Goal: Task Accomplishment & Management: Manage account settings

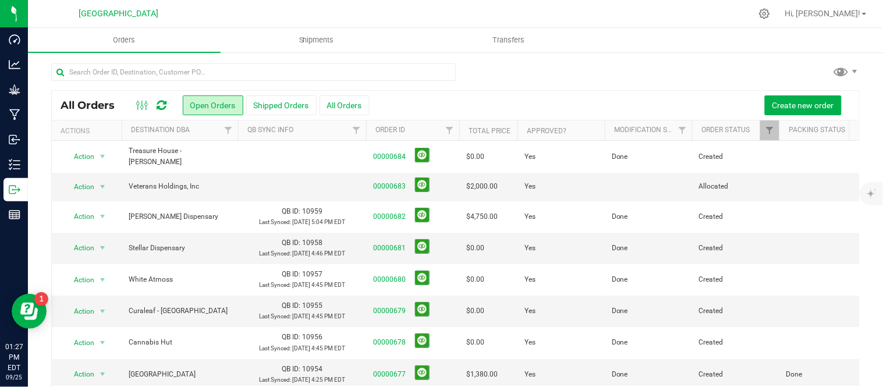
scroll to position [38, 0]
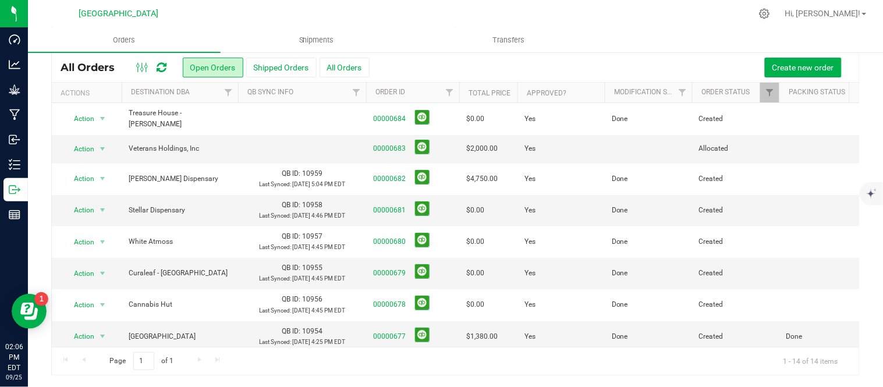
click at [159, 62] on icon at bounding box center [162, 68] width 10 height 12
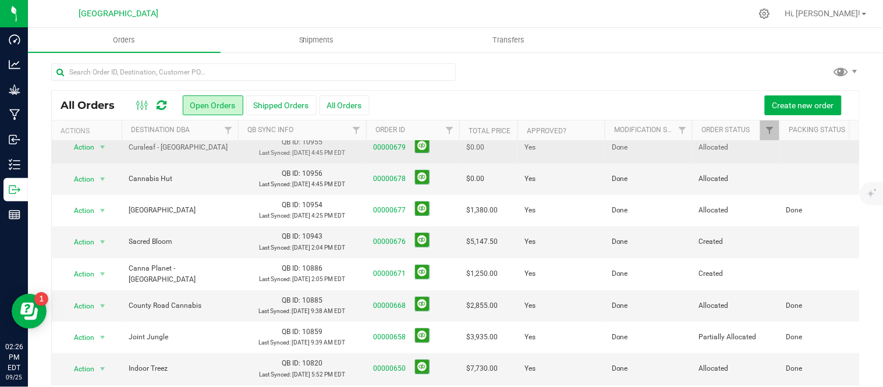
scroll to position [255, 0]
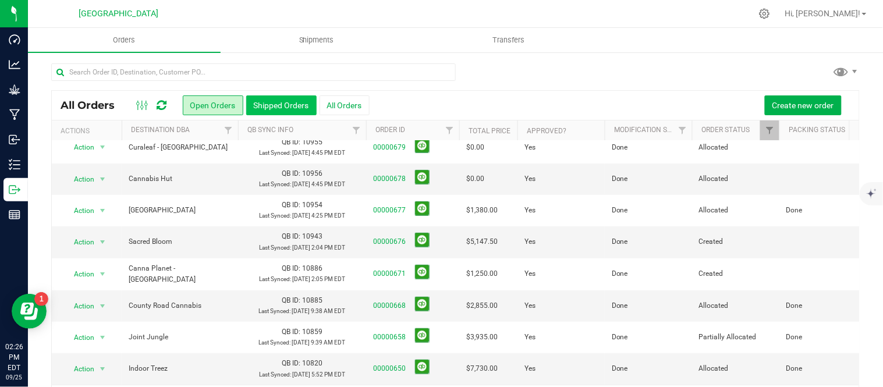
click at [295, 102] on button "Shipped Orders" at bounding box center [281, 105] width 70 height 20
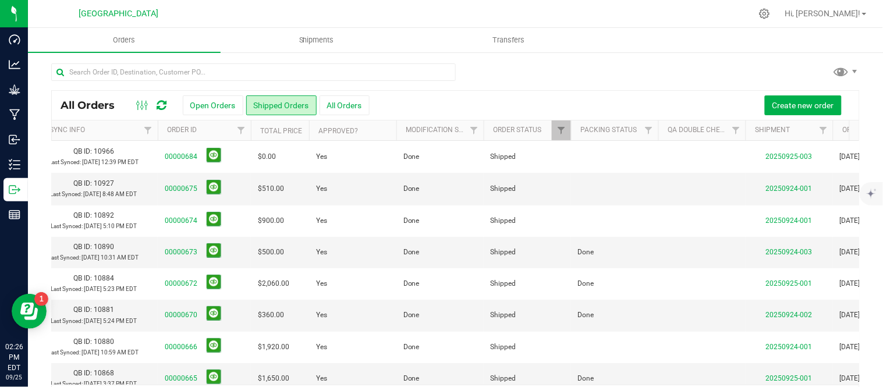
scroll to position [0, 120]
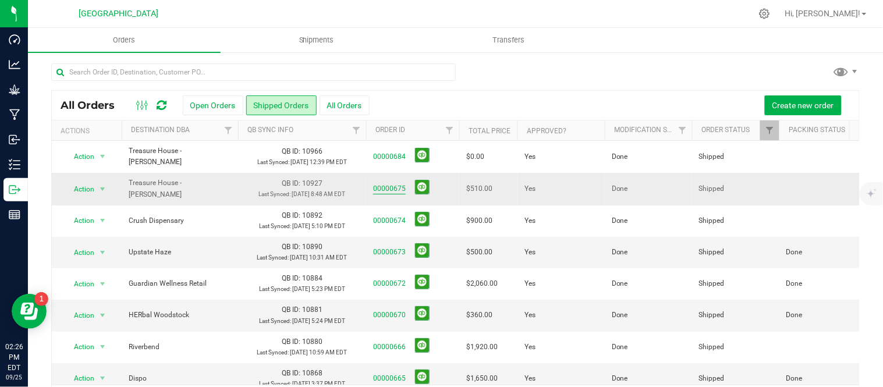
click at [378, 194] on link "00000675" at bounding box center [389, 188] width 33 height 11
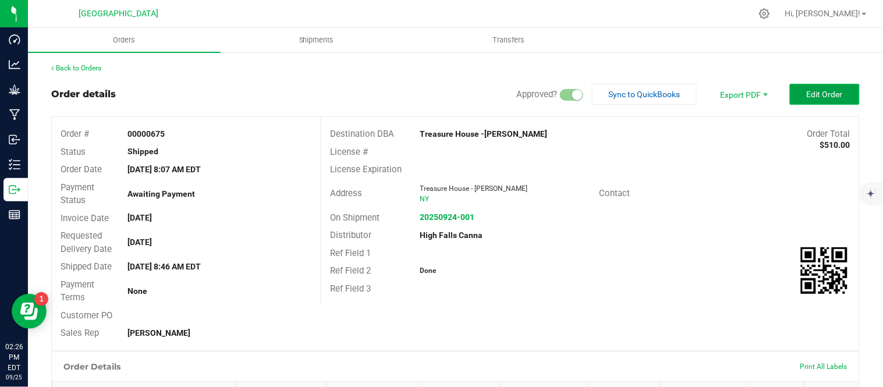
click at [815, 97] on span "Edit Order" at bounding box center [825, 94] width 36 height 9
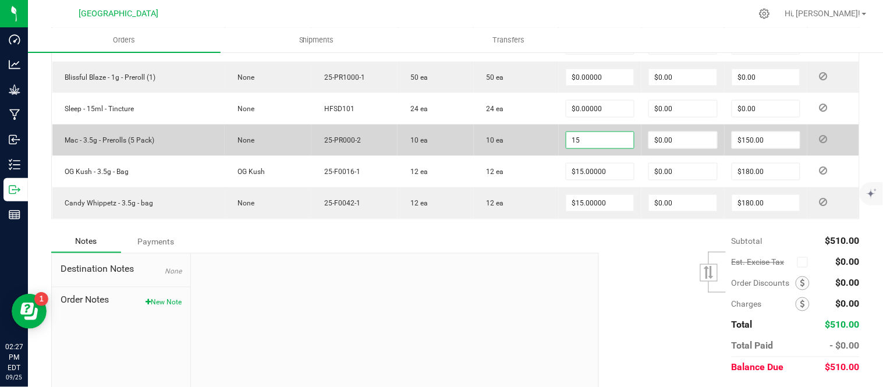
click at [600, 142] on input "15" at bounding box center [600, 140] width 68 height 16
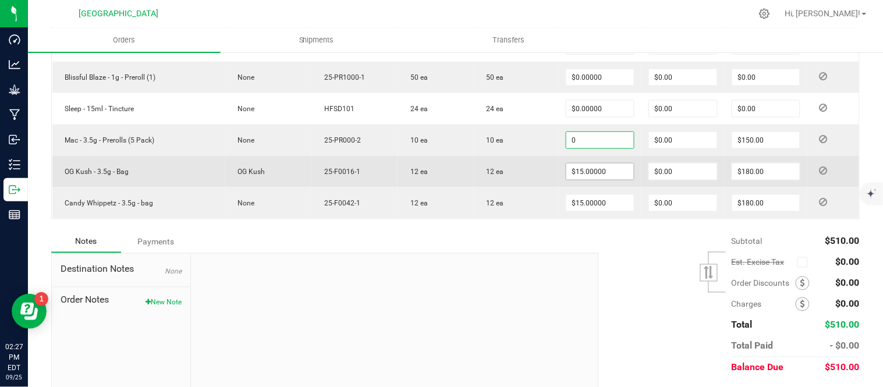
type input "$0.00000"
type input "$0.00"
click at [611, 180] on input "15" at bounding box center [600, 172] width 68 height 16
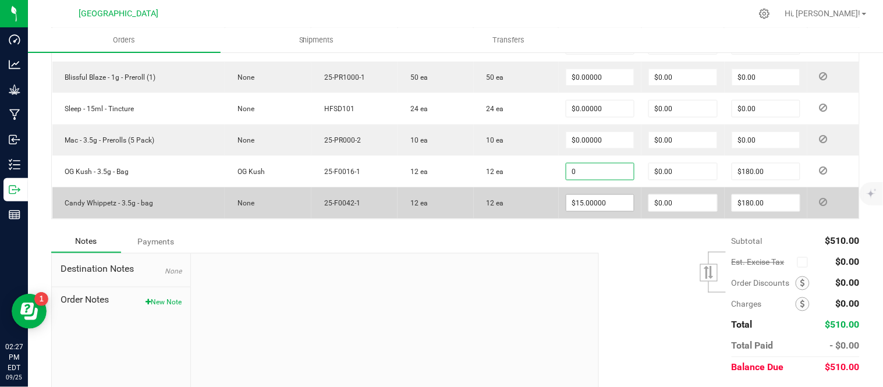
type input "$0.00000"
type input "$0.00"
click at [609, 201] on input "15" at bounding box center [600, 203] width 68 height 16
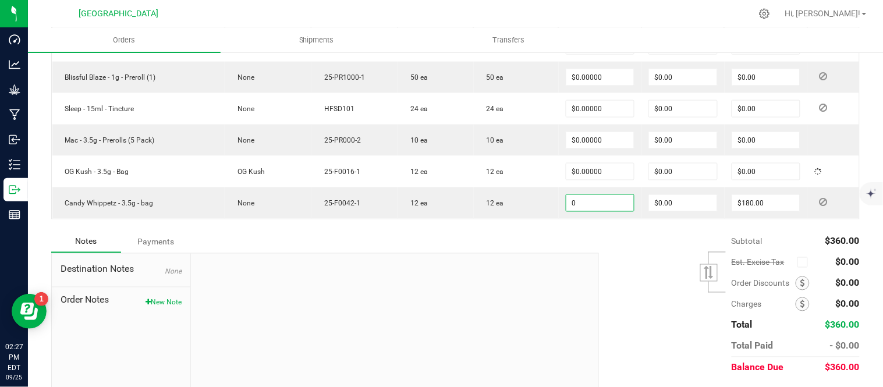
type input "$0.00000"
type input "$0.00"
click at [623, 255] on div "Subtotal $360.00 Est. Excise Tax" at bounding box center [725, 304] width 270 height 147
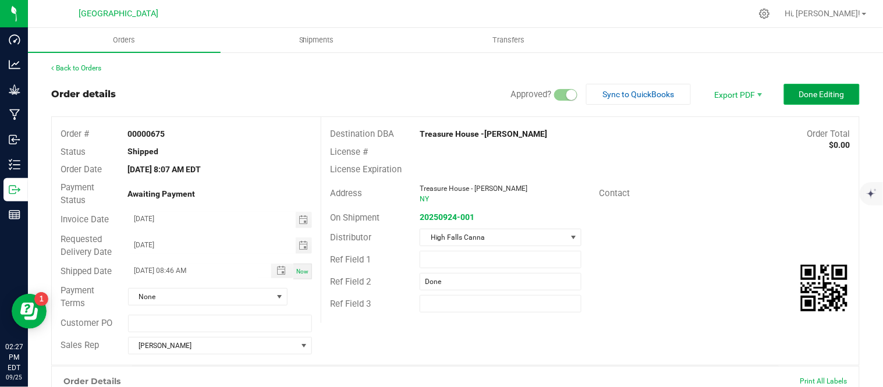
click at [814, 100] on button "Done Editing" at bounding box center [822, 94] width 76 height 21
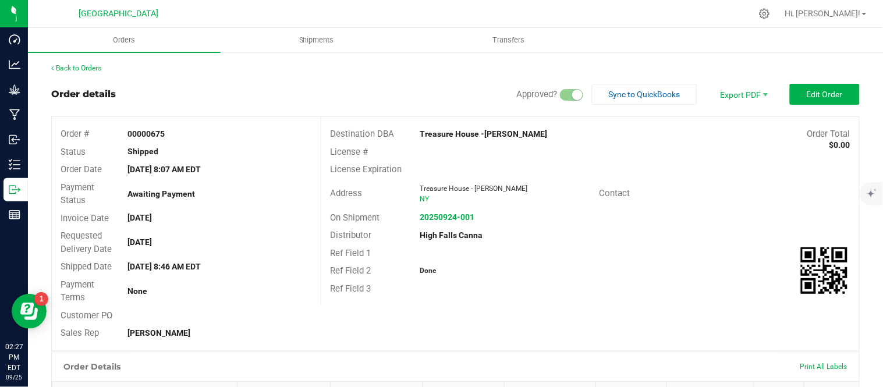
click at [89, 63] on div "Back to Orders" at bounding box center [455, 68] width 809 height 10
click at [89, 66] on link "Back to Orders" at bounding box center [76, 68] width 50 height 8
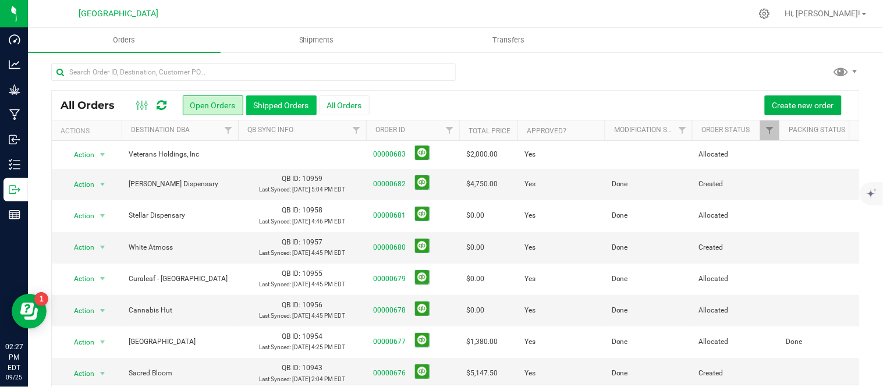
click at [292, 100] on button "Shipped Orders" at bounding box center [281, 105] width 70 height 20
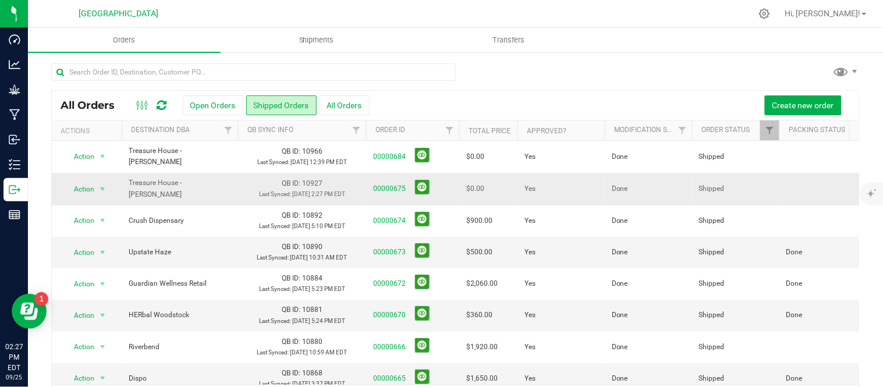
click at [432, 198] on span "00000675" at bounding box center [412, 189] width 79 height 18
click at [427, 194] on button at bounding box center [422, 187] width 15 height 15
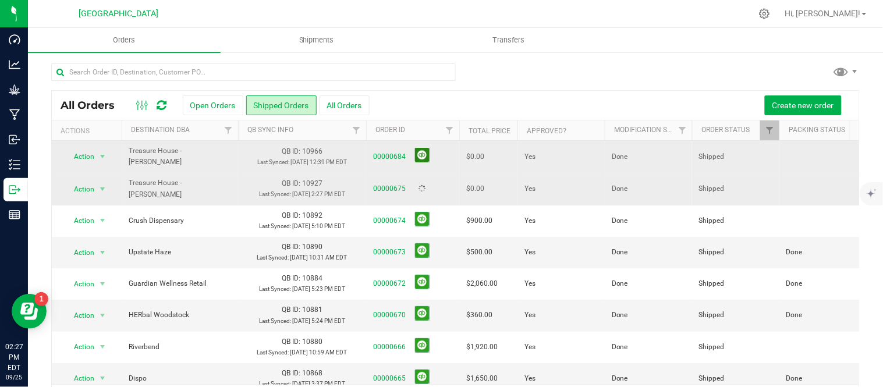
click at [424, 159] on button at bounding box center [422, 155] width 15 height 15
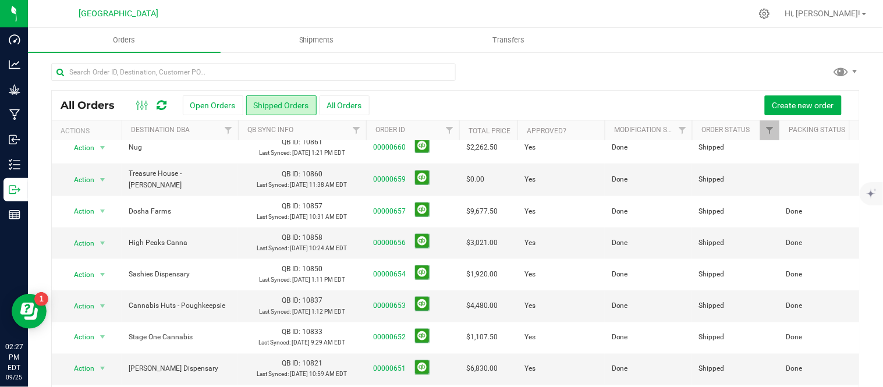
scroll to position [607, 0]
click at [425, 360] on button at bounding box center [422, 367] width 15 height 15
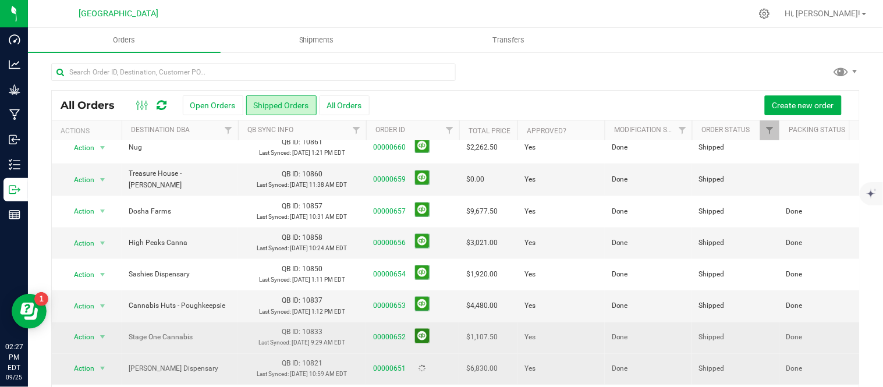
click at [423, 329] on button at bounding box center [422, 336] width 15 height 15
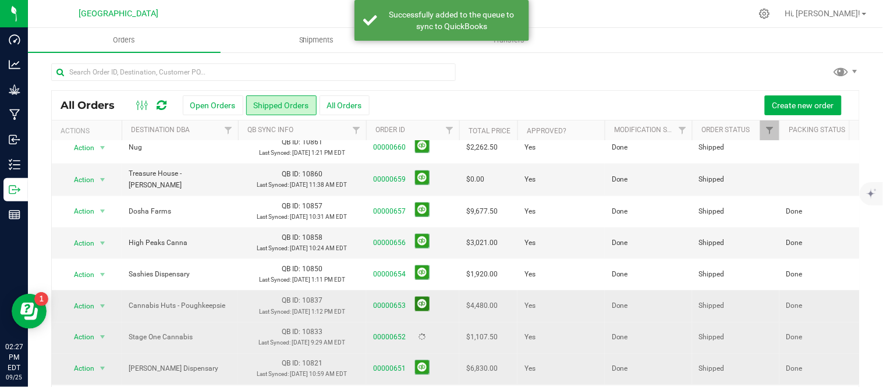
click at [427, 297] on button at bounding box center [422, 304] width 15 height 15
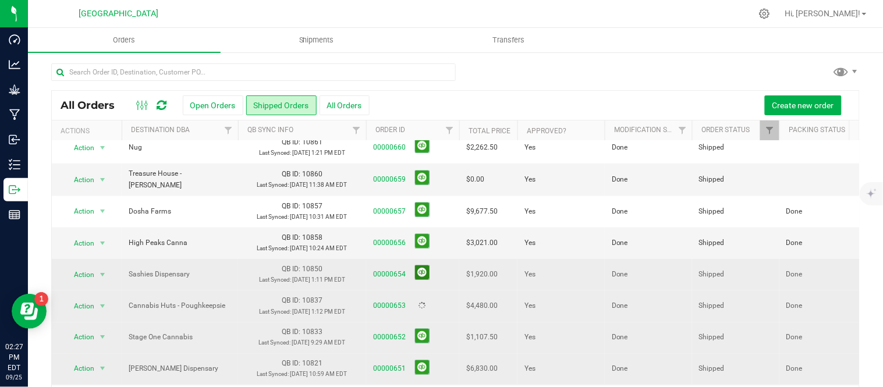
click at [420, 265] on button at bounding box center [422, 272] width 15 height 15
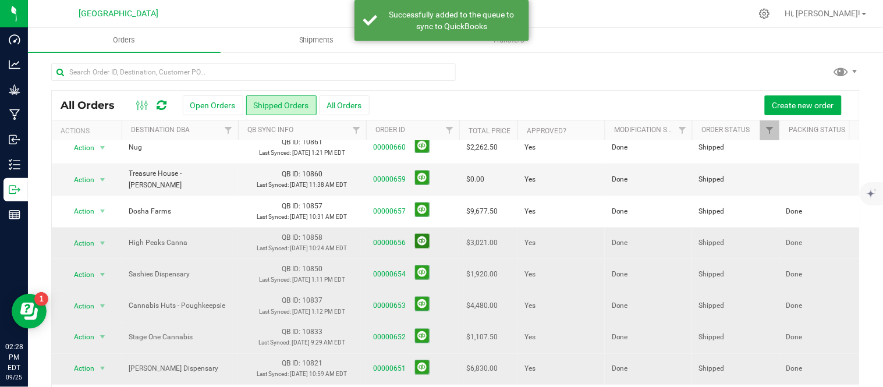
click at [423, 234] on button at bounding box center [422, 241] width 15 height 15
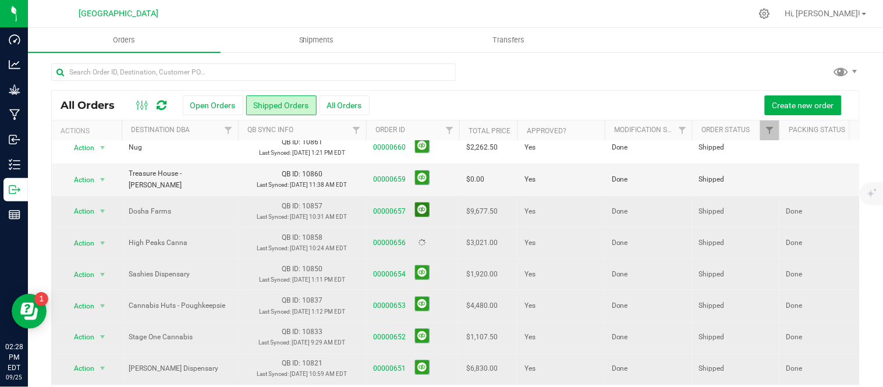
click at [423, 217] on button at bounding box center [422, 210] width 15 height 15
click at [427, 185] on button at bounding box center [422, 178] width 15 height 15
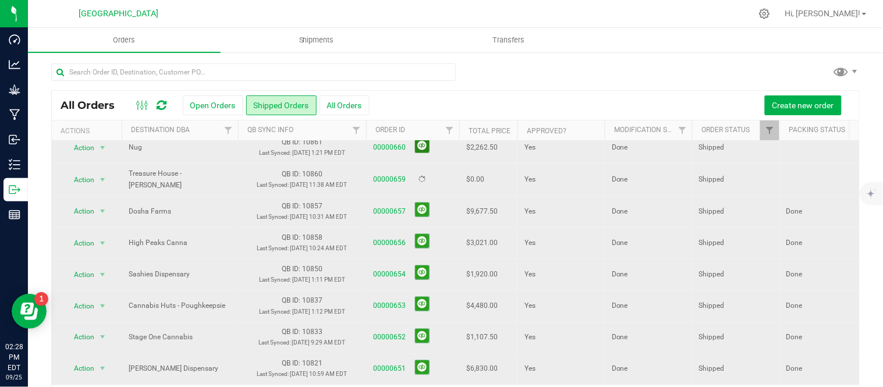
click at [421, 153] on button at bounding box center [422, 146] width 15 height 15
